Goal: Task Accomplishment & Management: Manage account settings

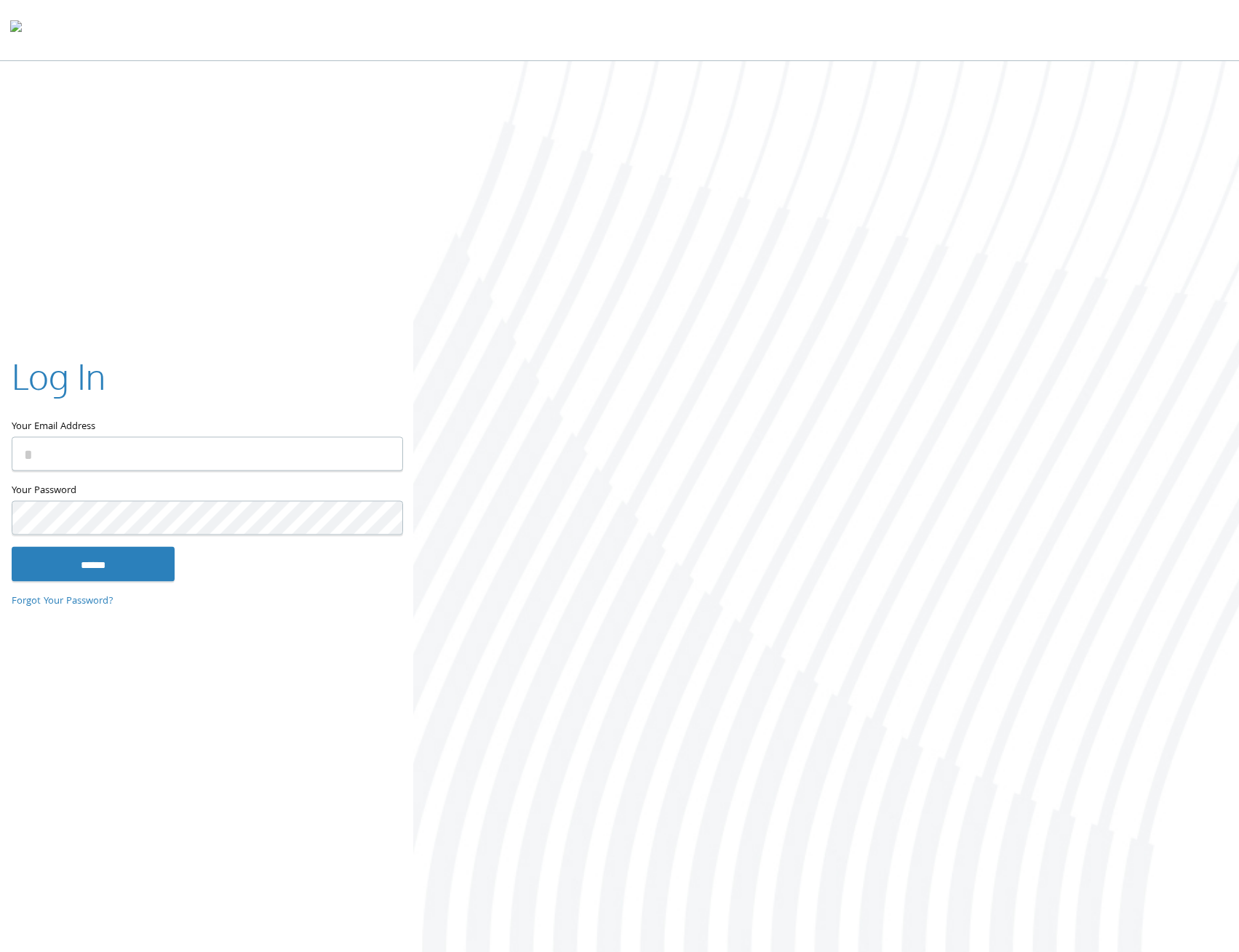
type input "**********"
click at [105, 573] on input "******" at bounding box center [93, 564] width 163 height 35
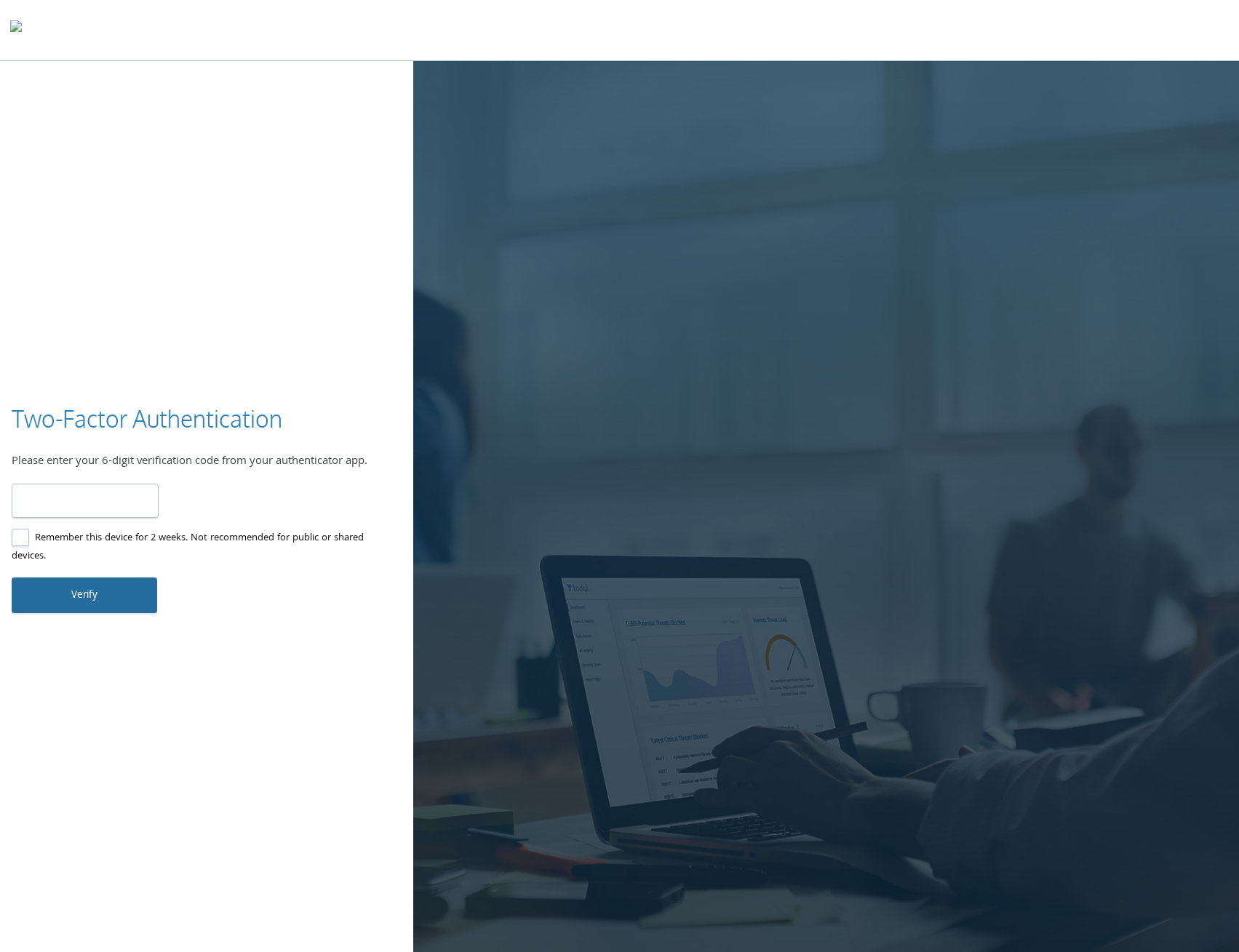
type input "******"
